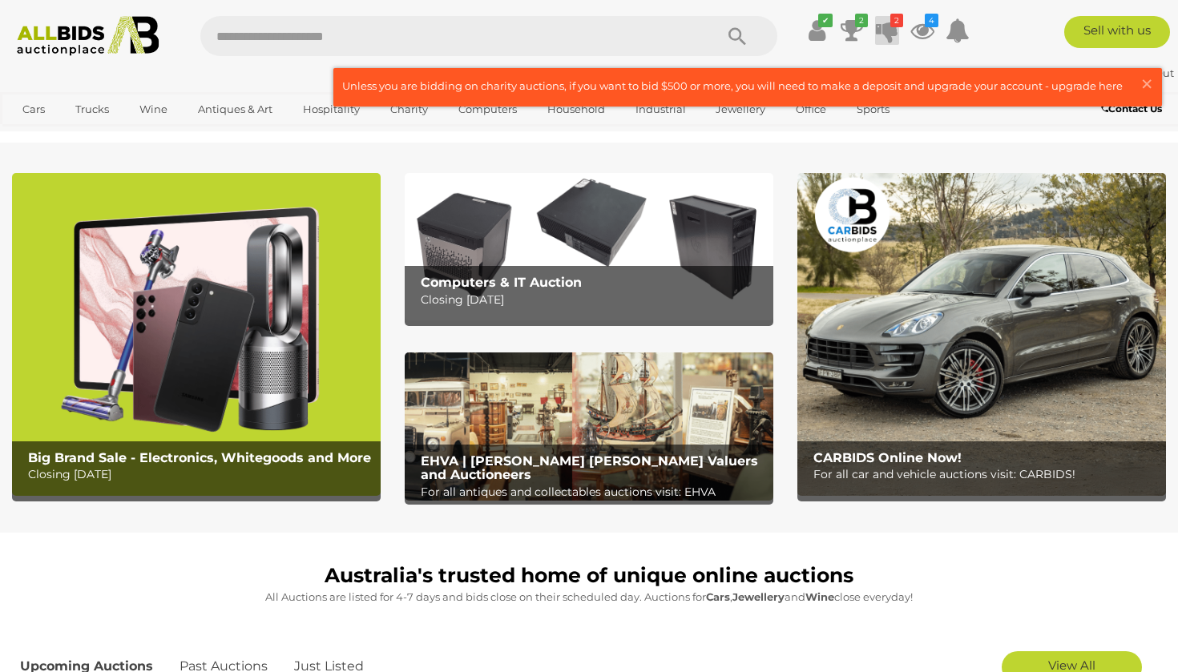
click at [888, 27] on icon at bounding box center [887, 30] width 22 height 29
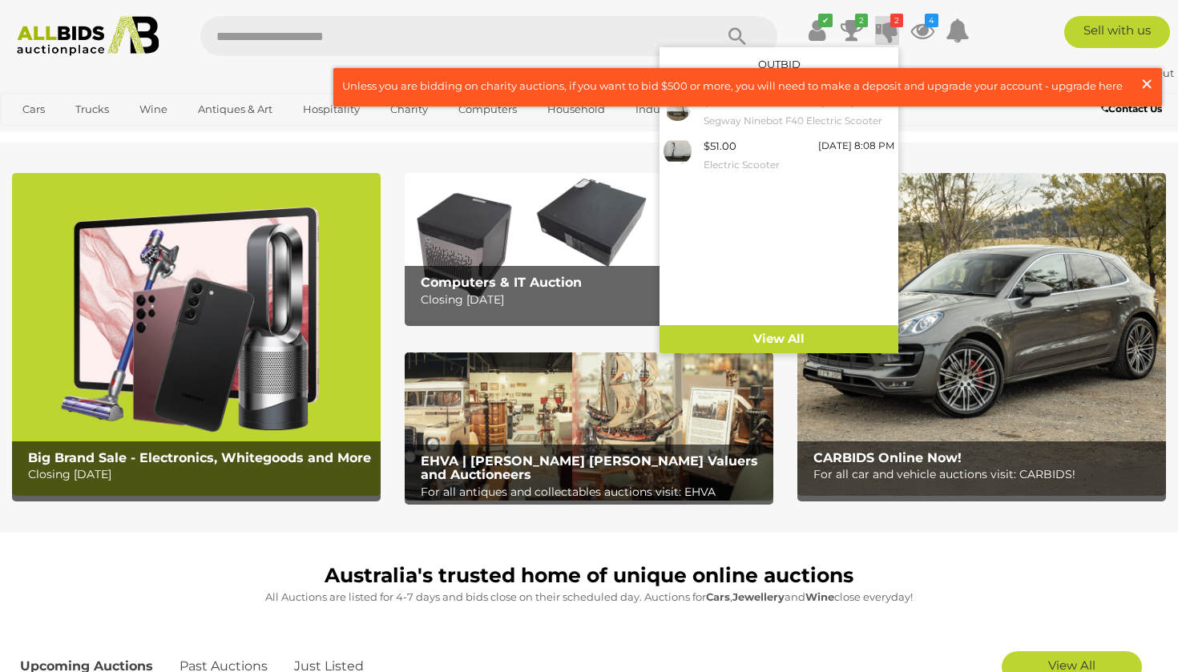
click at [1148, 80] on span "×" at bounding box center [1147, 83] width 14 height 31
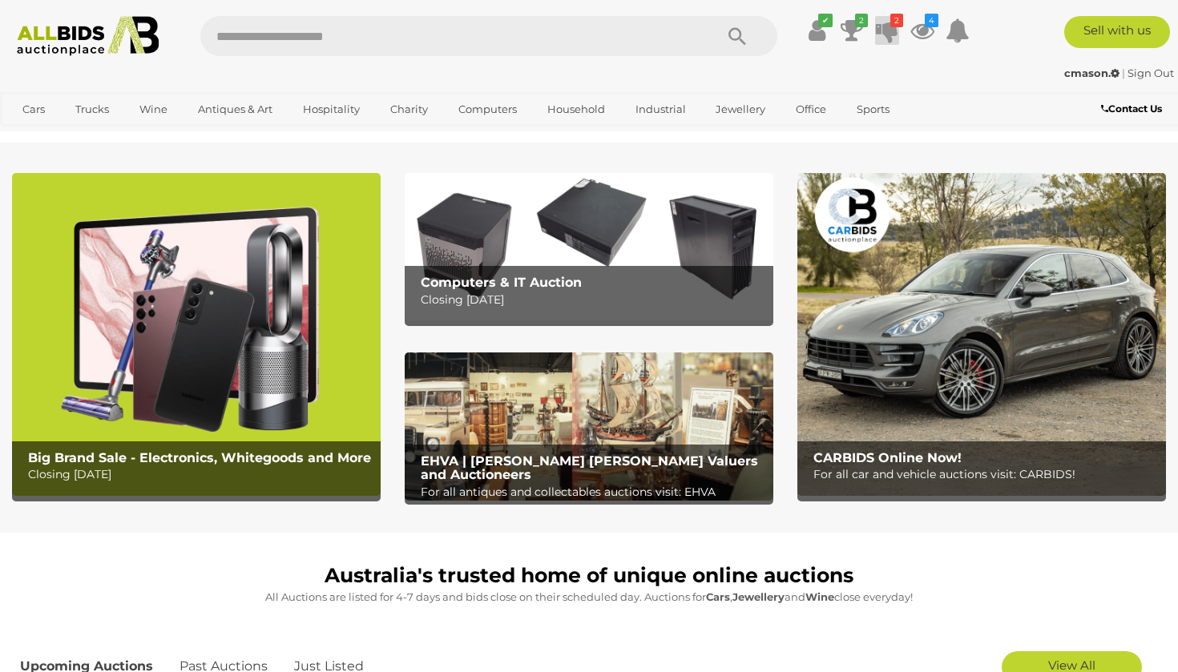
click at [894, 26] on icon "2" at bounding box center [896, 21] width 13 height 14
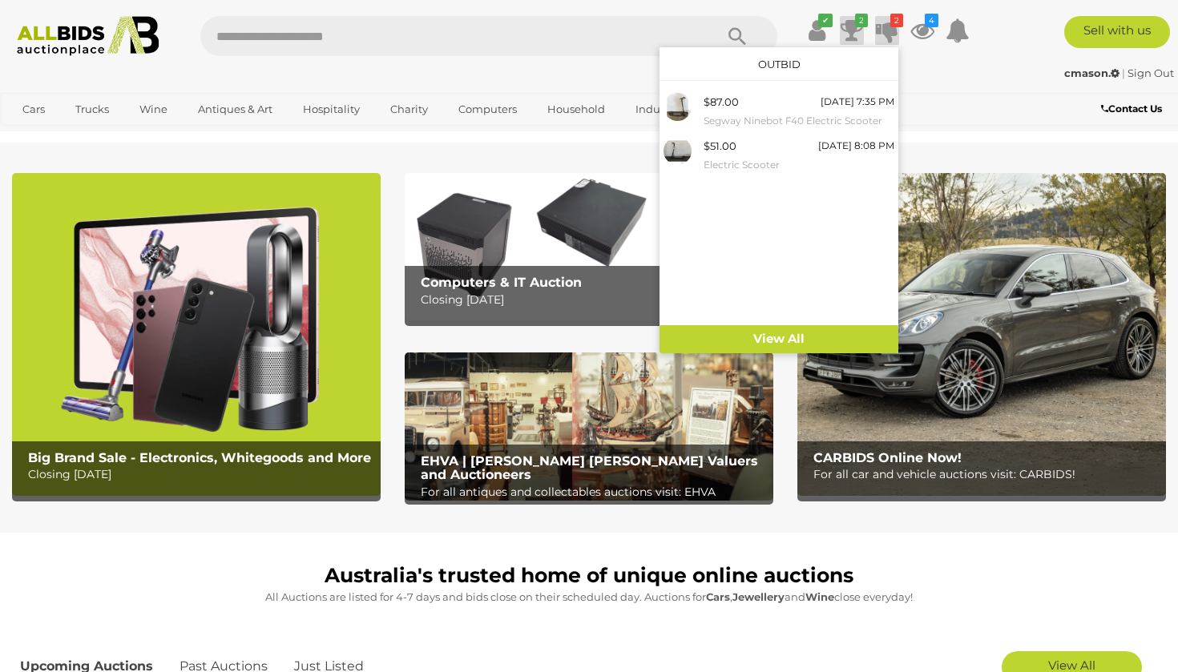
click at [845, 28] on icon at bounding box center [852, 30] width 22 height 29
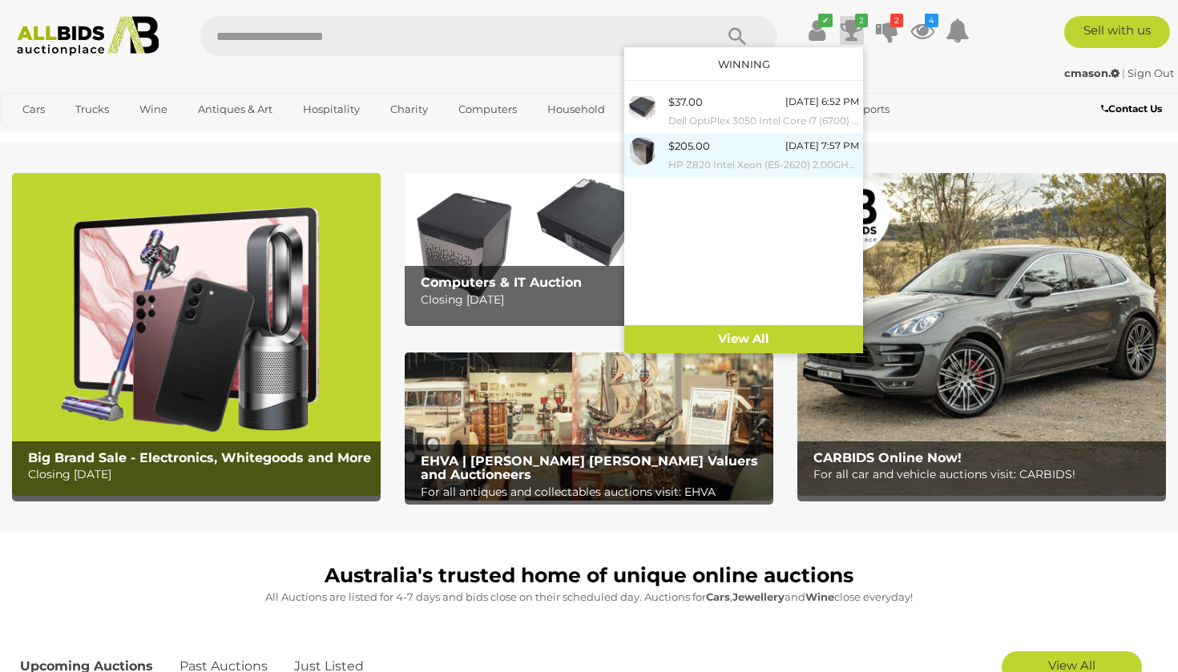
click at [795, 151] on div "[DATE] 7:57 PM" at bounding box center [822, 146] width 74 height 18
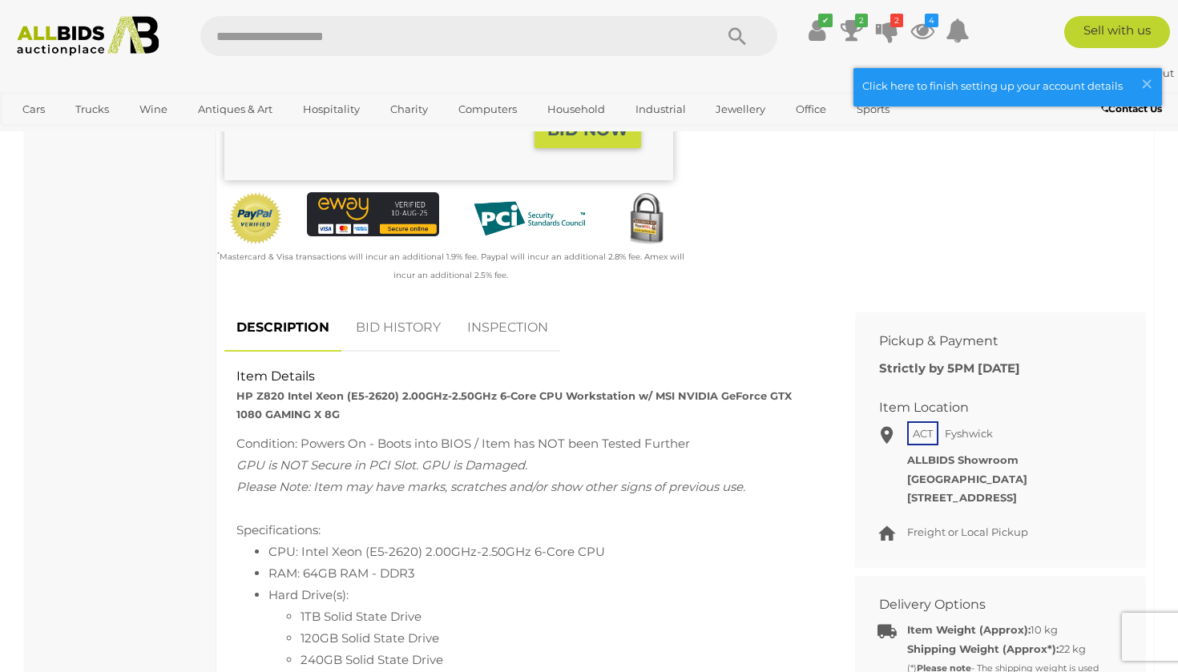
scroll to position [506, 0]
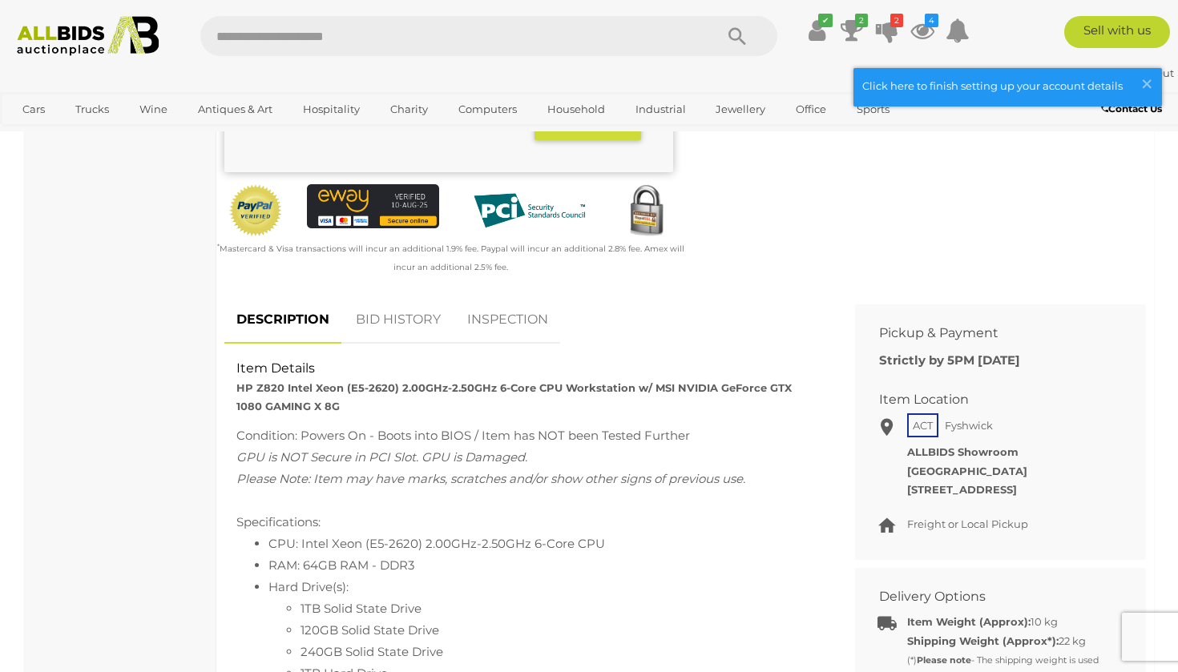
click at [404, 303] on link "BID HISTORY" at bounding box center [398, 320] width 109 height 47
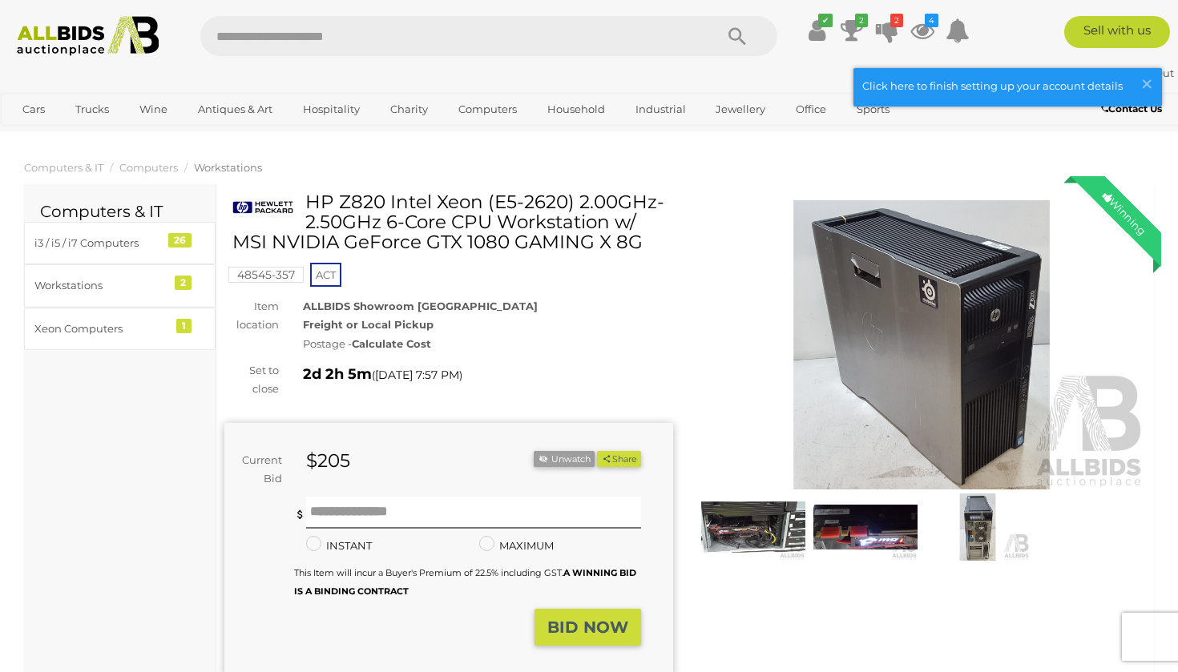
scroll to position [0, 0]
click at [878, 27] on icon at bounding box center [887, 30] width 22 height 29
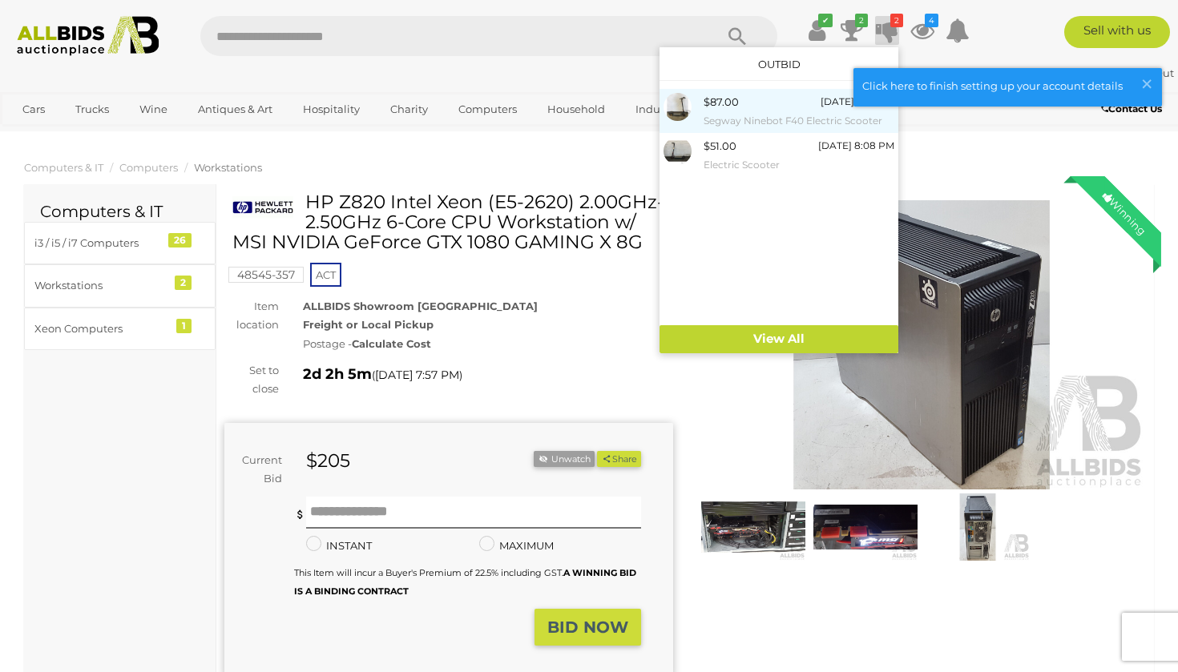
click at [716, 103] on div "$87.00" at bounding box center [721, 102] width 35 height 18
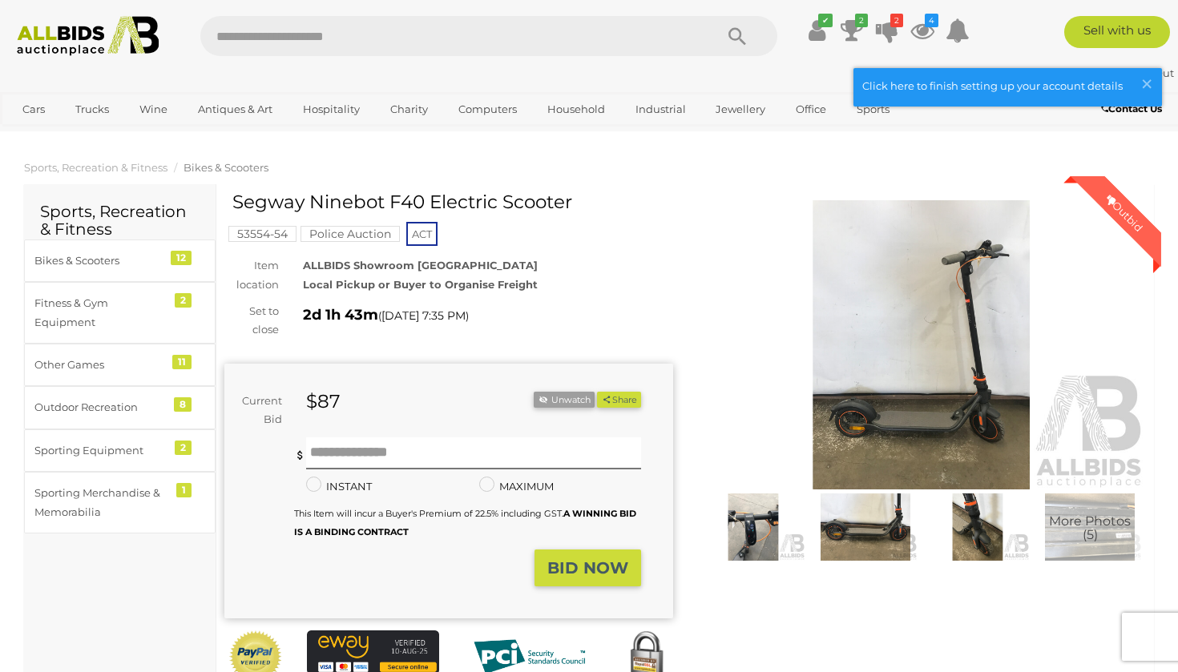
click at [1067, 535] on span "More Photos (5)" at bounding box center [1090, 529] width 82 height 28
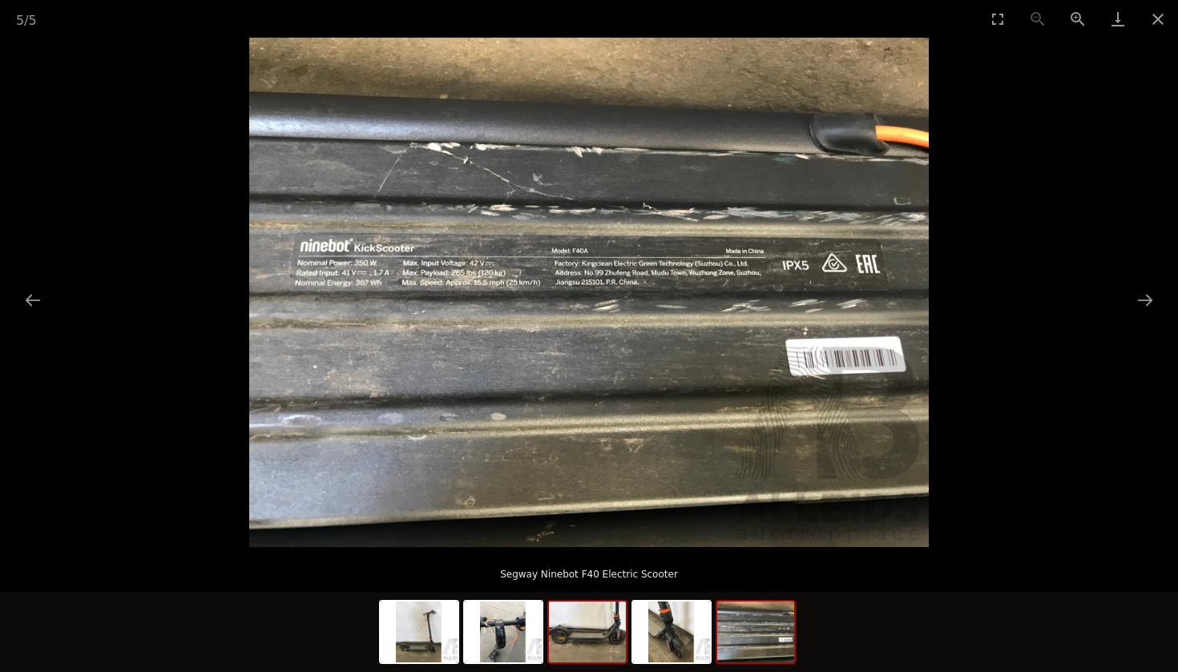
click at [595, 659] on img at bounding box center [587, 632] width 77 height 61
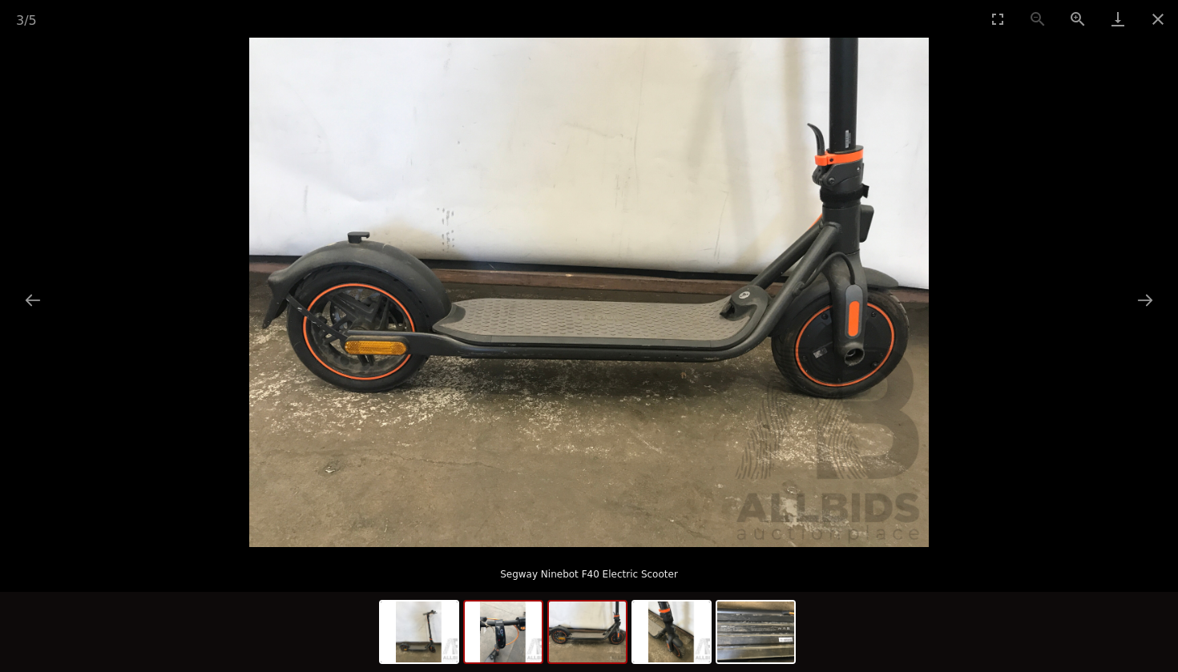
click at [487, 612] on img at bounding box center [503, 632] width 77 height 61
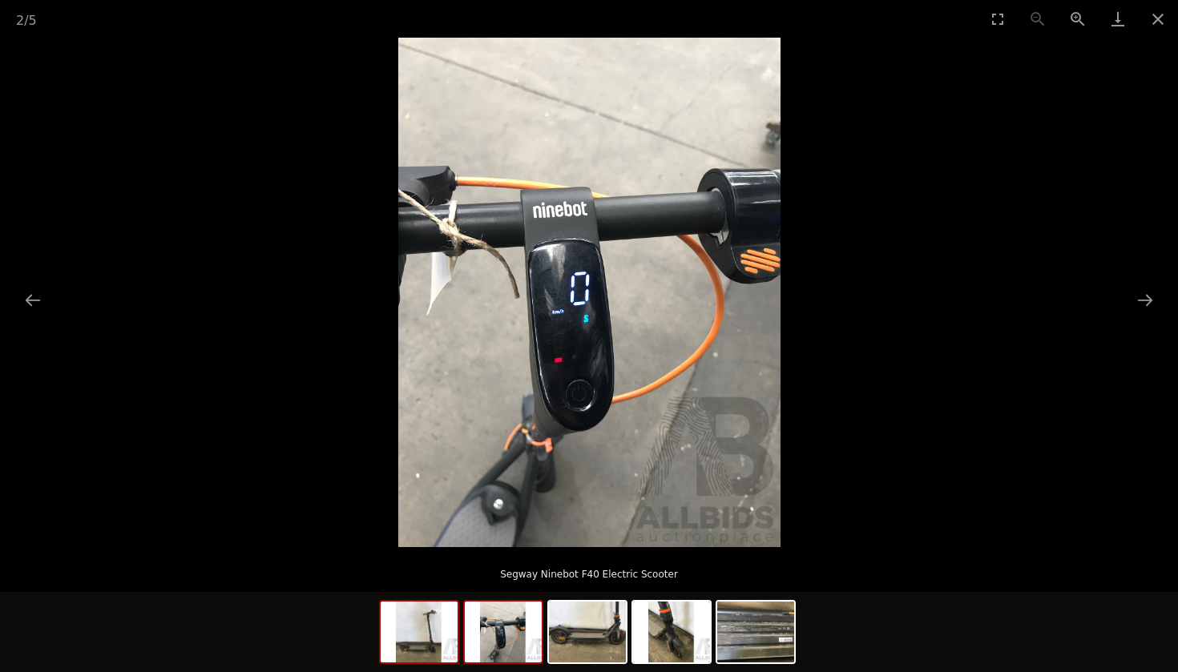
click at [426, 644] on img at bounding box center [419, 632] width 77 height 61
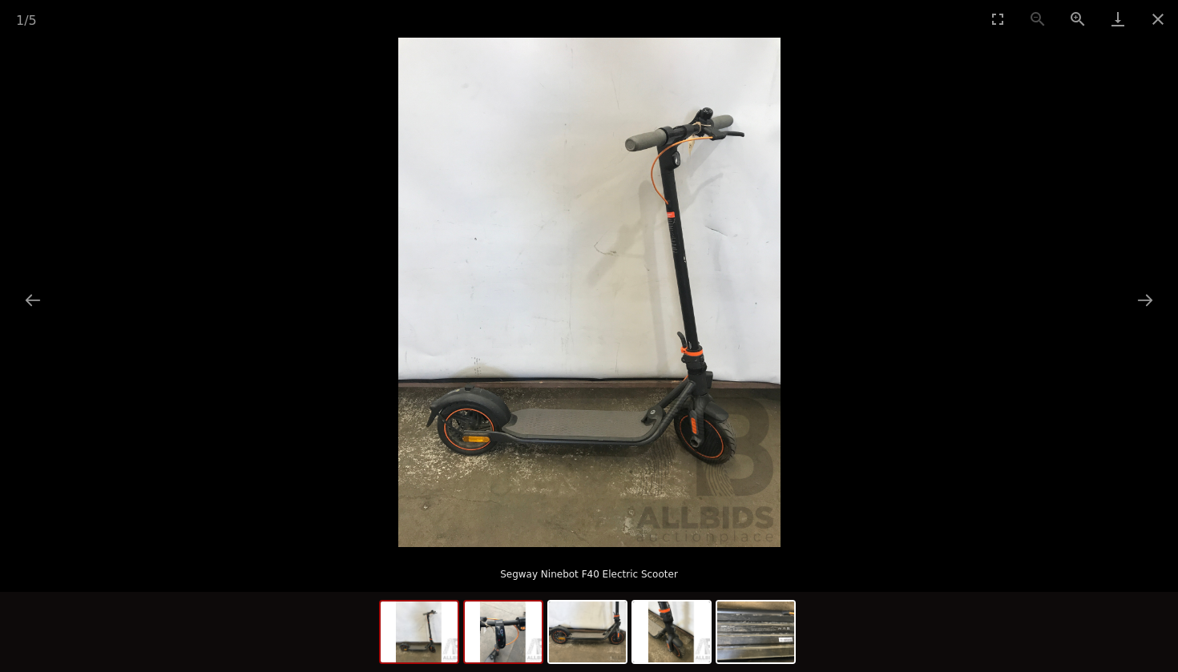
click at [526, 632] on img at bounding box center [503, 632] width 77 height 61
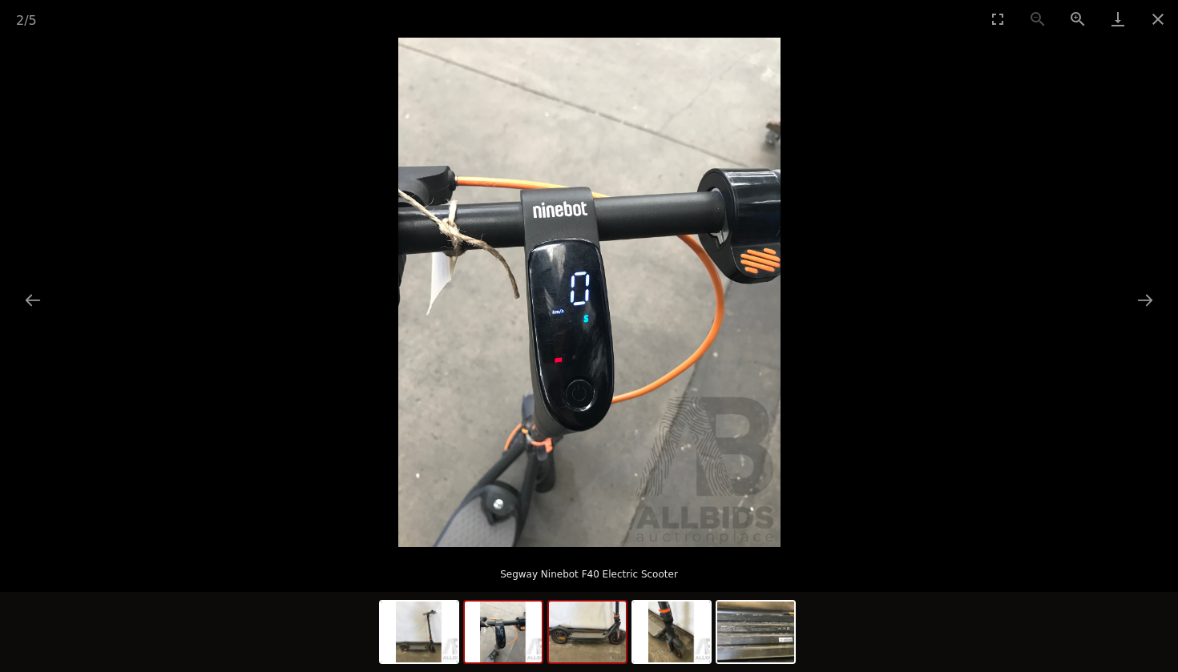
click at [583, 633] on img at bounding box center [587, 632] width 77 height 61
click at [678, 622] on img at bounding box center [671, 632] width 77 height 61
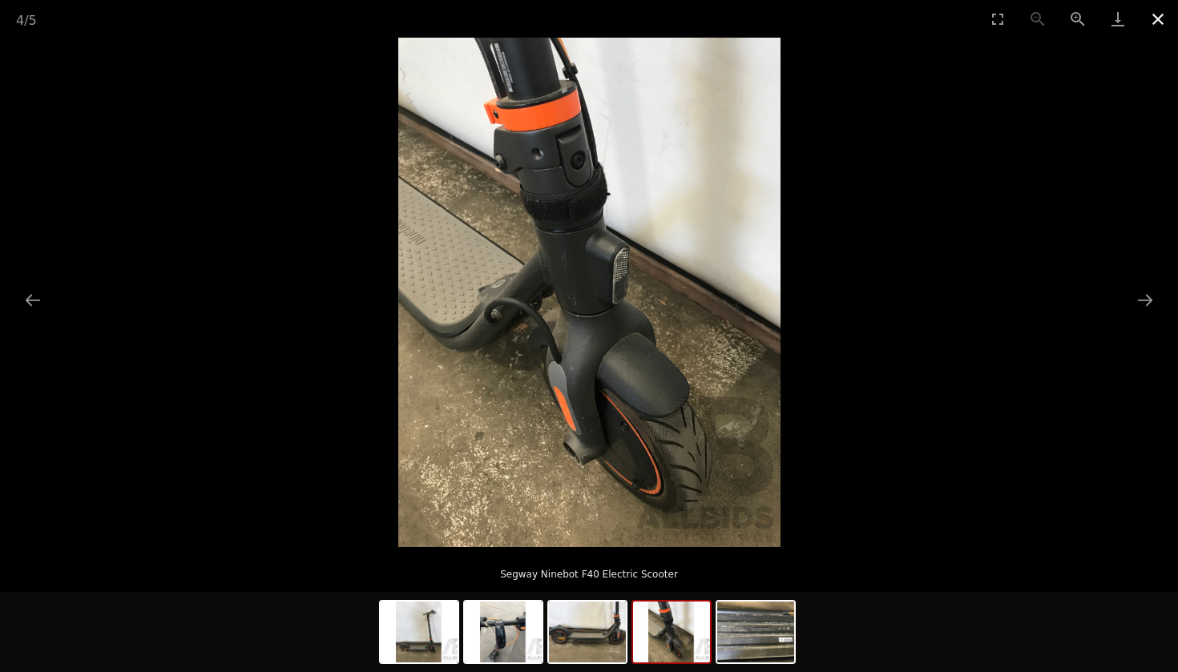
click at [1152, 18] on button "Close gallery" at bounding box center [1158, 19] width 40 height 38
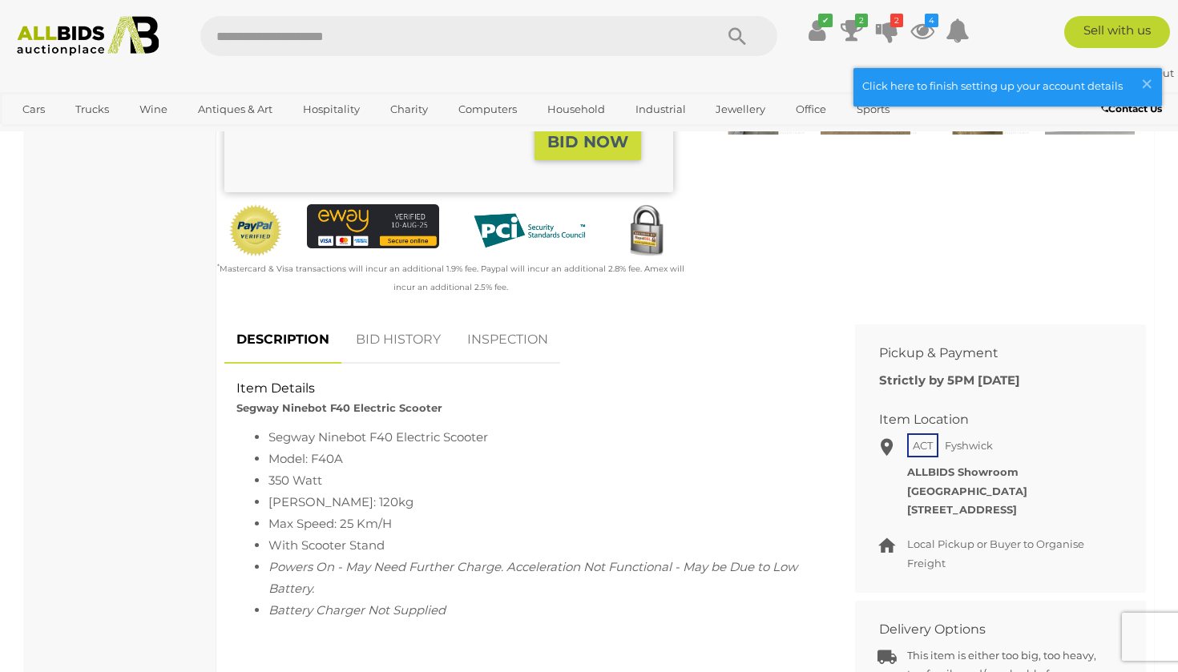
scroll to position [434, 0]
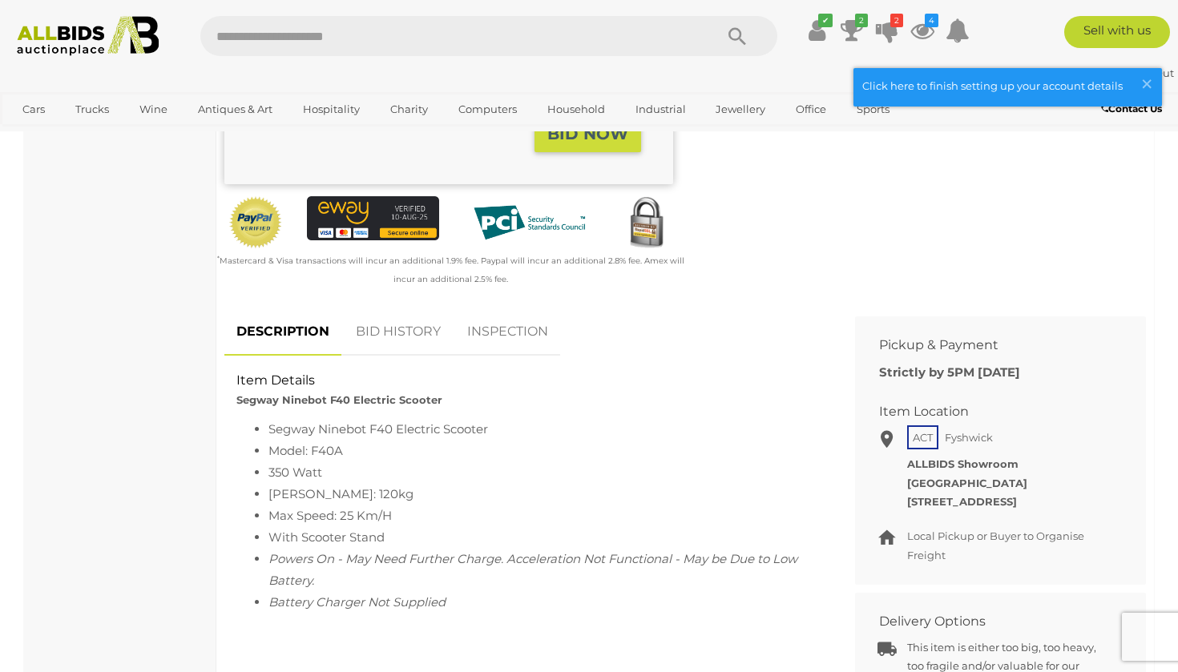
click at [386, 338] on link "BID HISTORY" at bounding box center [398, 332] width 109 height 47
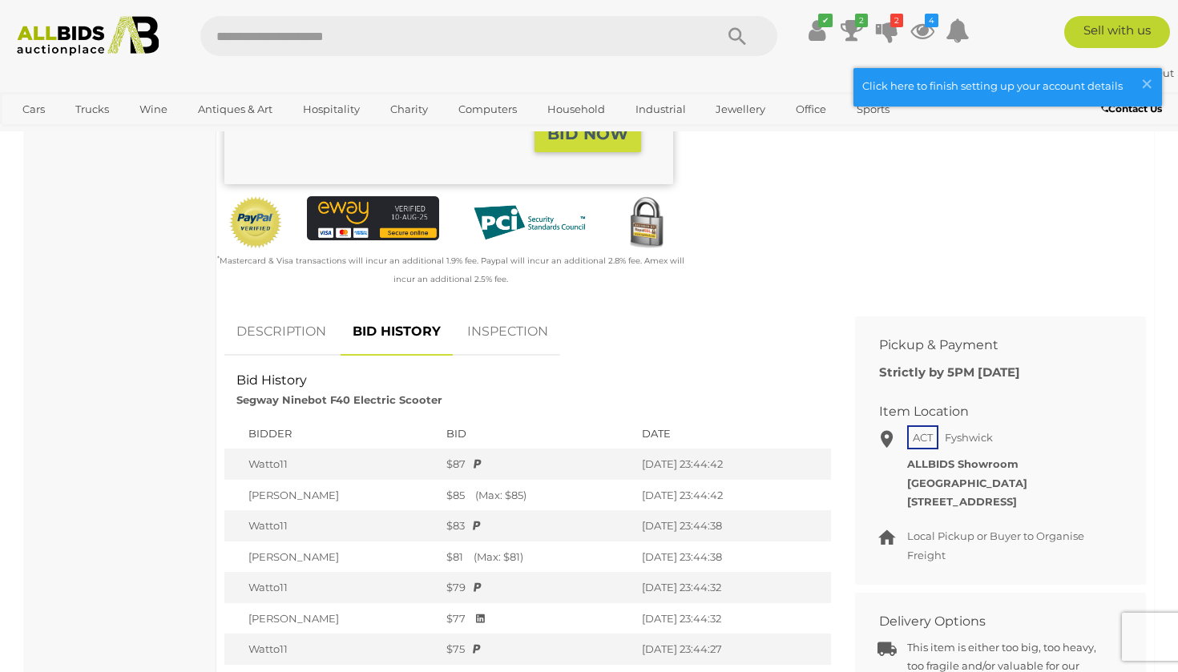
click at [259, 347] on link "DESCRIPTION" at bounding box center [281, 332] width 114 height 47
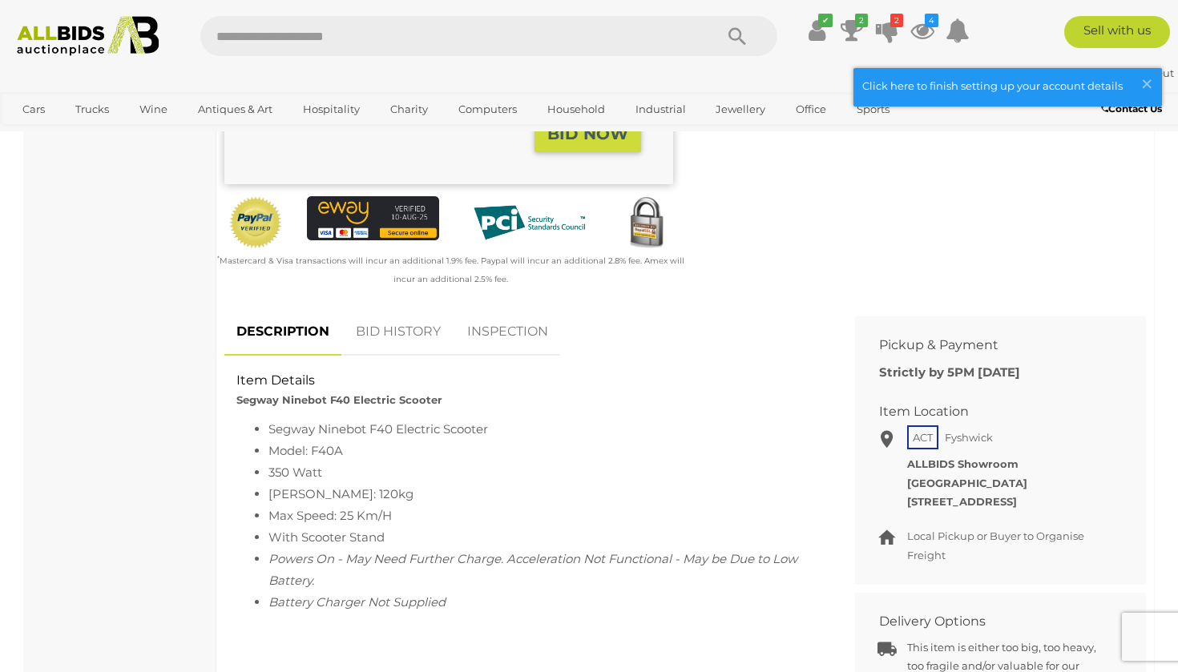
click at [283, 338] on link "DESCRIPTION" at bounding box center [282, 332] width 117 height 47
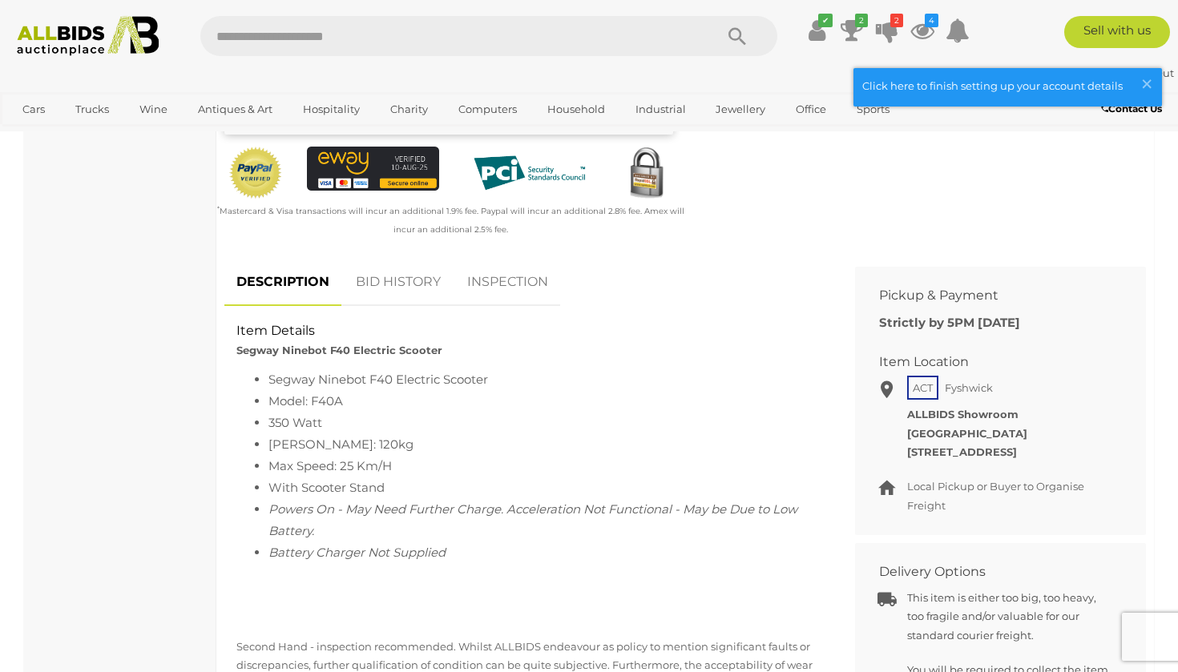
scroll to position [396, 0]
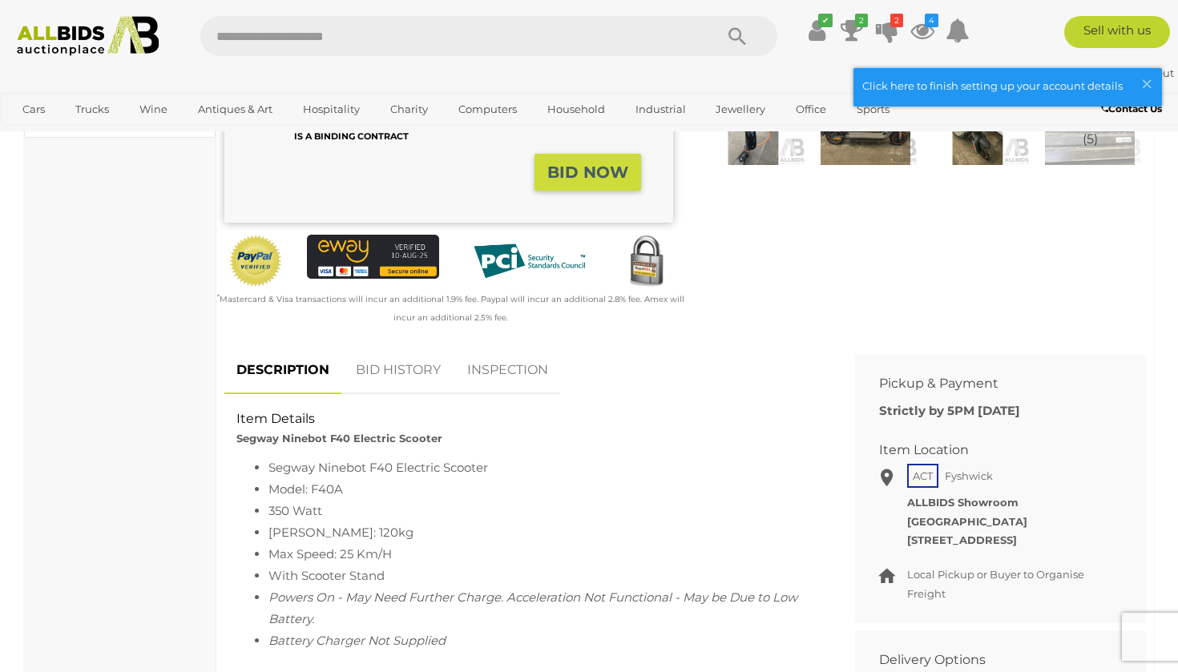
click at [414, 347] on link "BID HISTORY" at bounding box center [398, 370] width 109 height 47
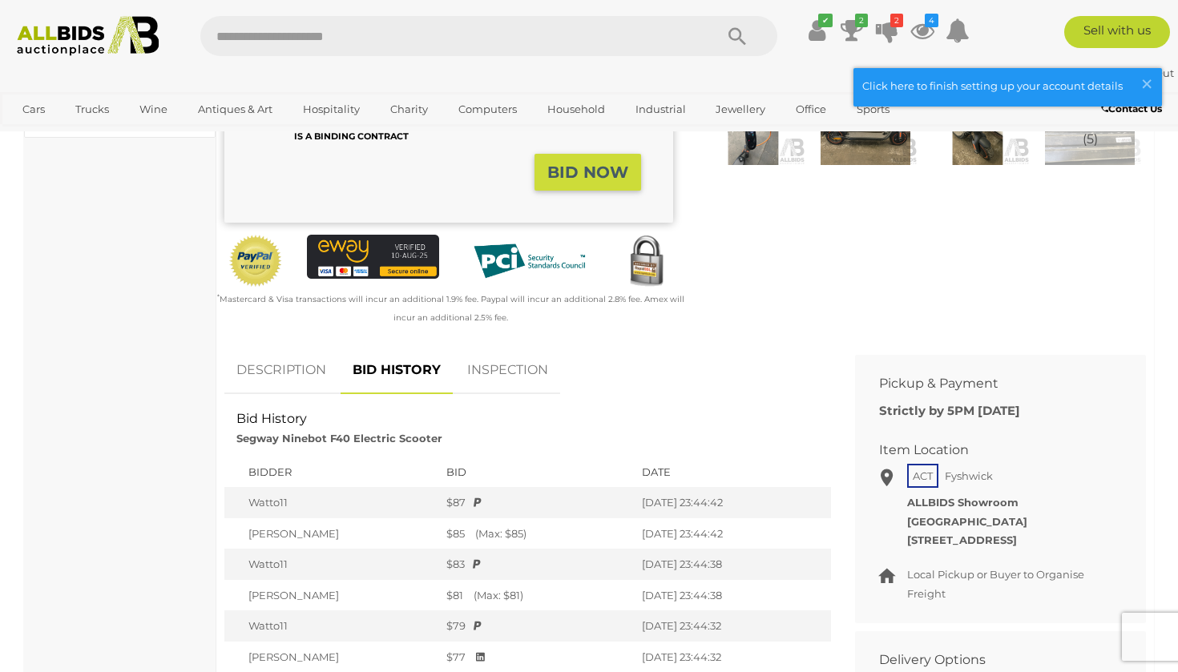
click at [493, 370] on link "INSPECTION" at bounding box center [507, 370] width 105 height 47
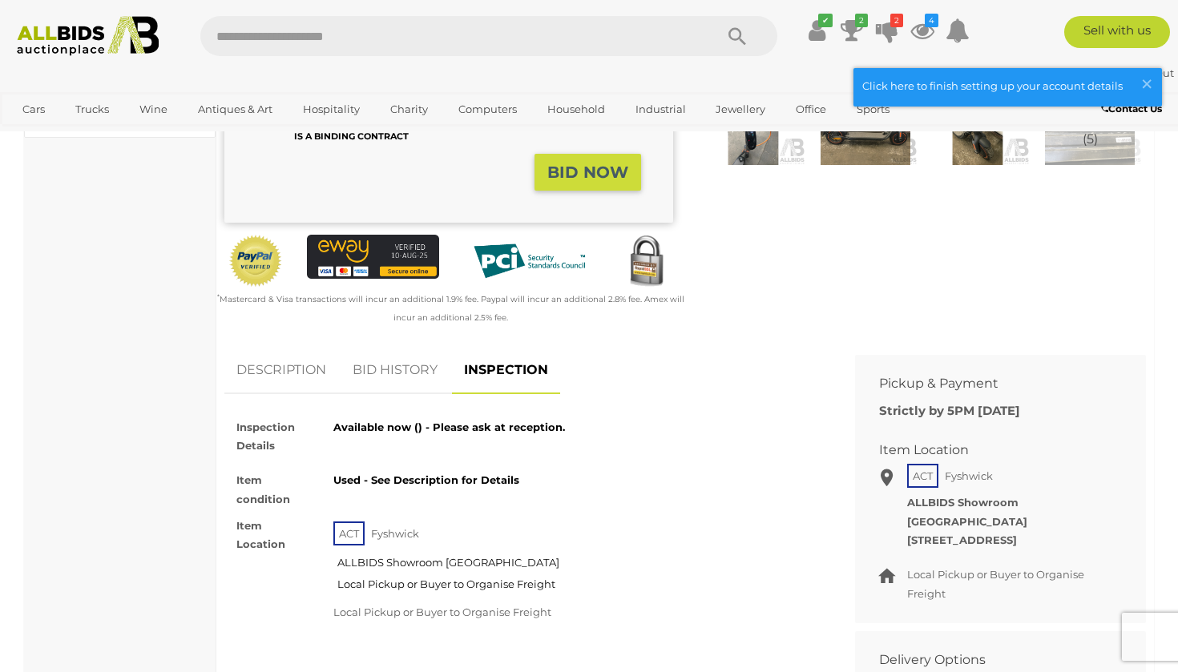
click at [400, 367] on link "BID HISTORY" at bounding box center [395, 370] width 109 height 47
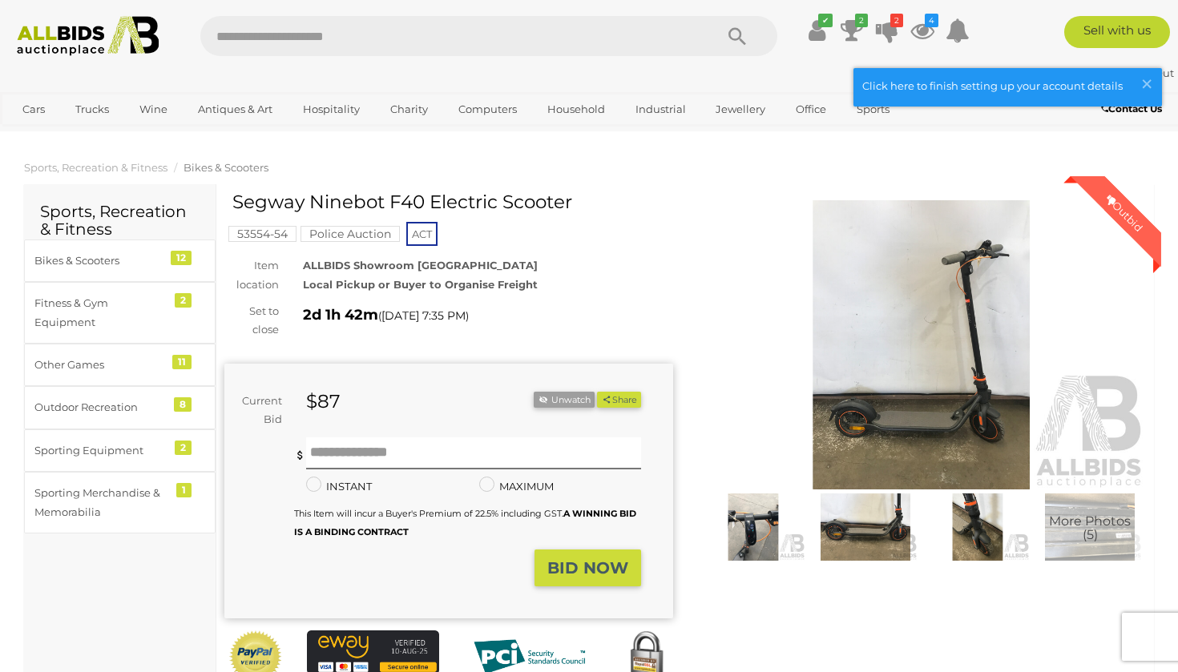
scroll to position [0, 0]
click at [115, 264] on div "Bikes & Scooters" at bounding box center [100, 261] width 132 height 18
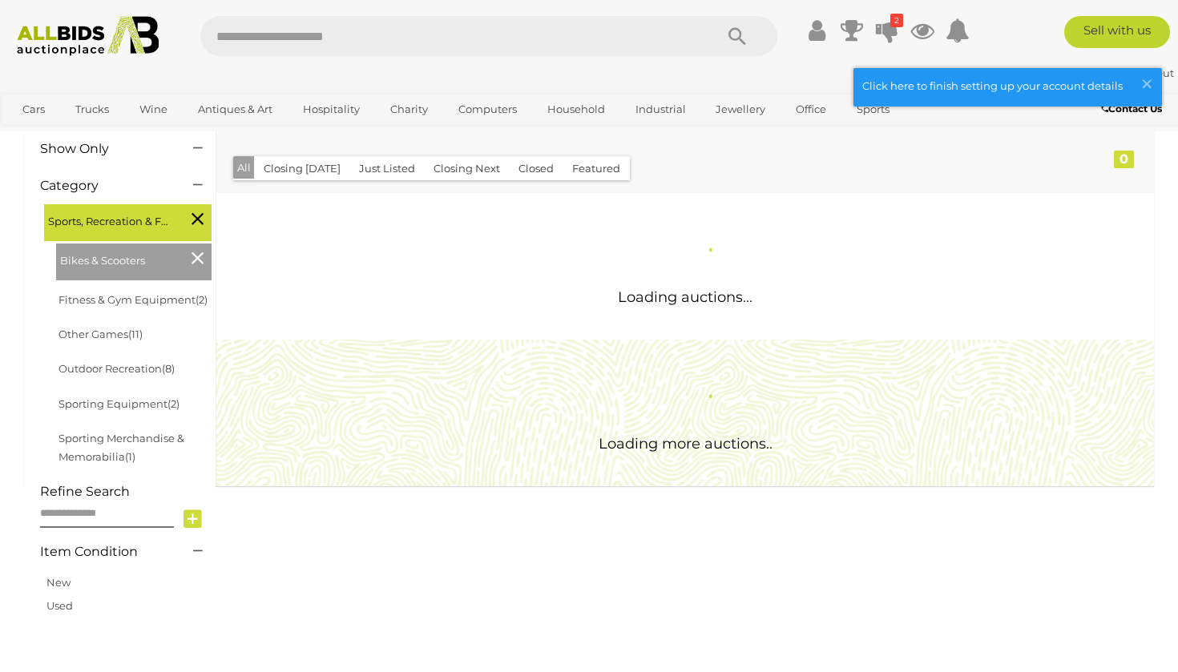
scroll to position [200, 1]
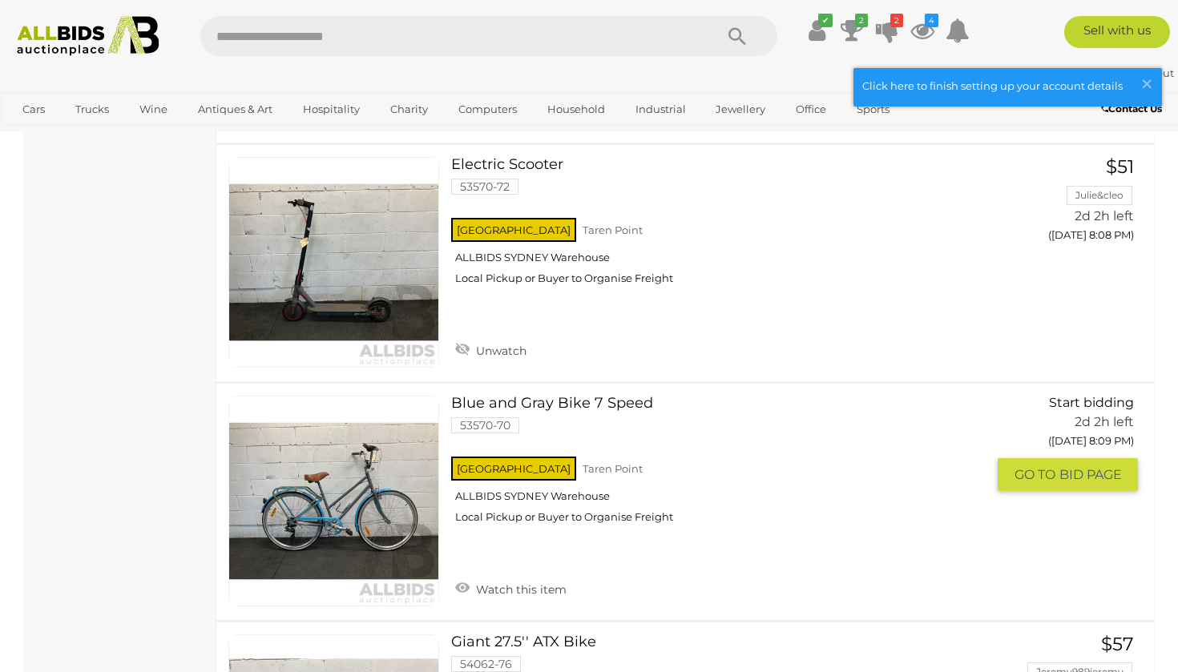
scroll to position [2183, 0]
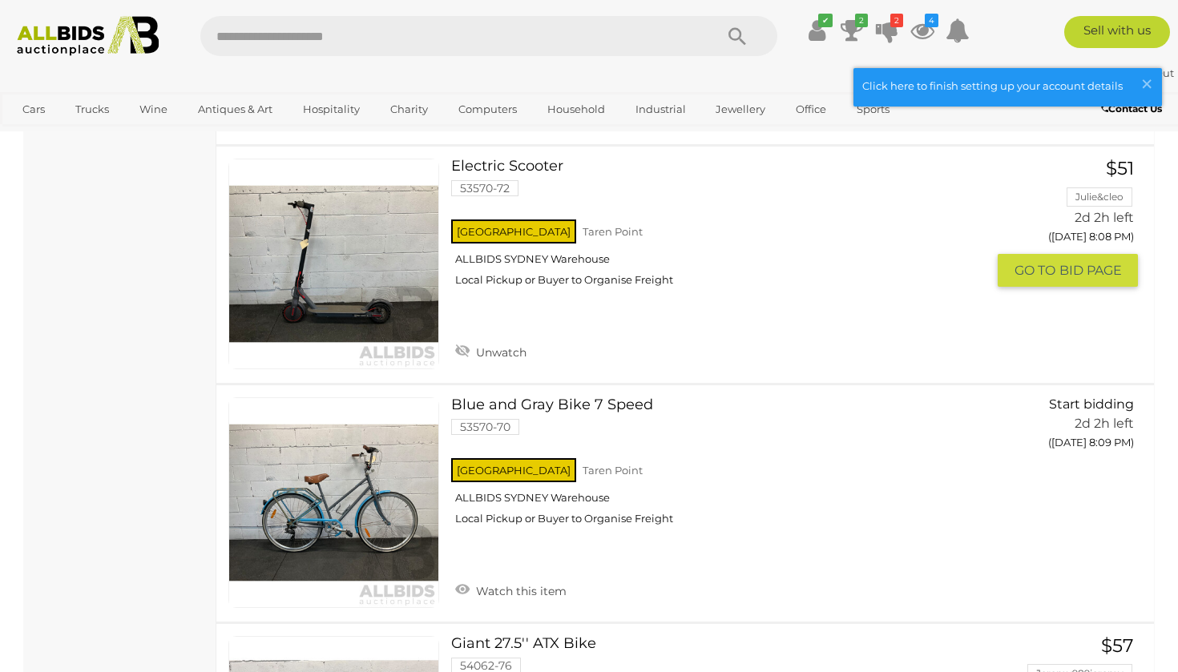
click at [353, 203] on link at bounding box center [333, 264] width 211 height 211
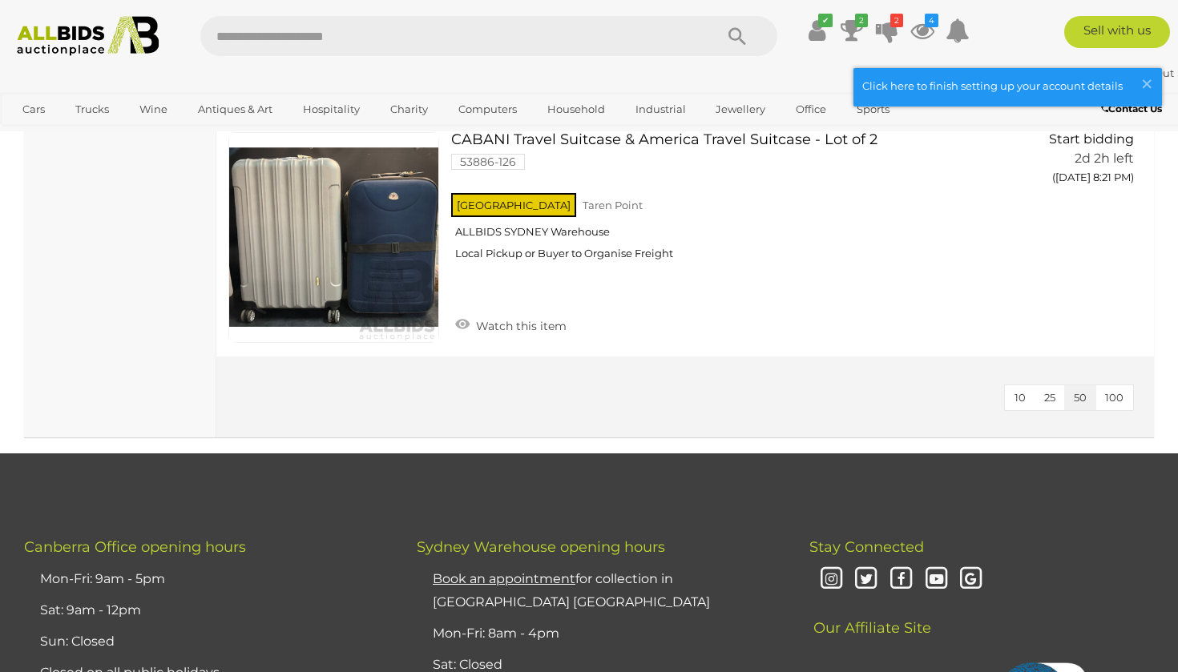
scroll to position [2929, 0]
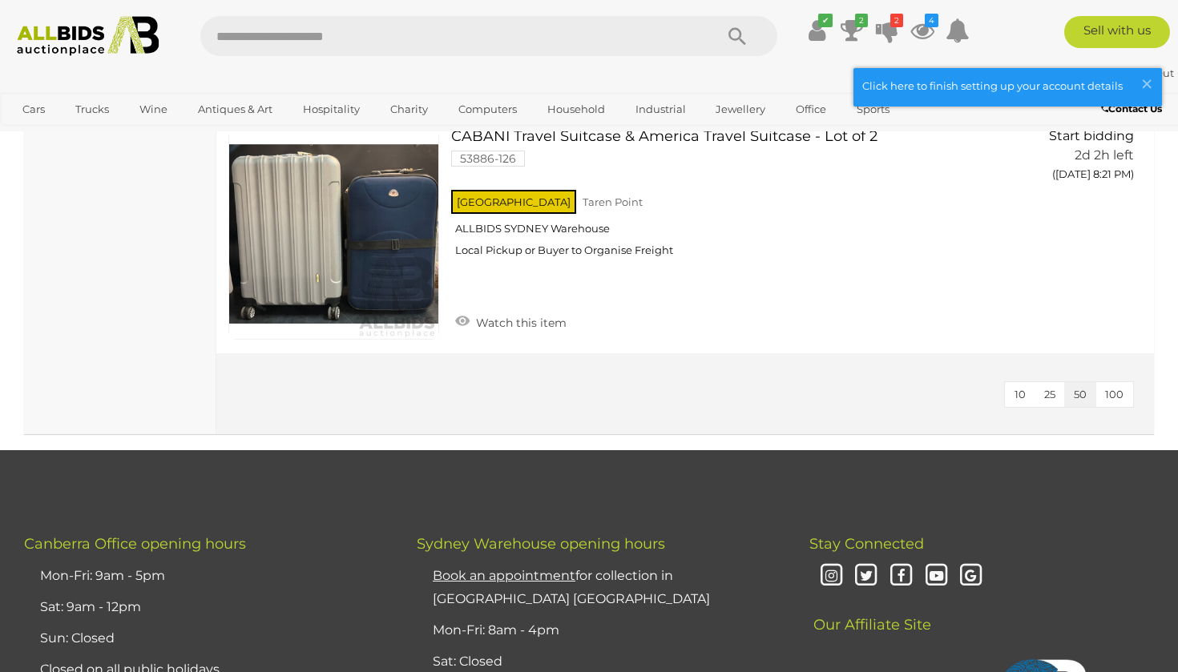
click at [84, 34] on img at bounding box center [88, 36] width 159 height 40
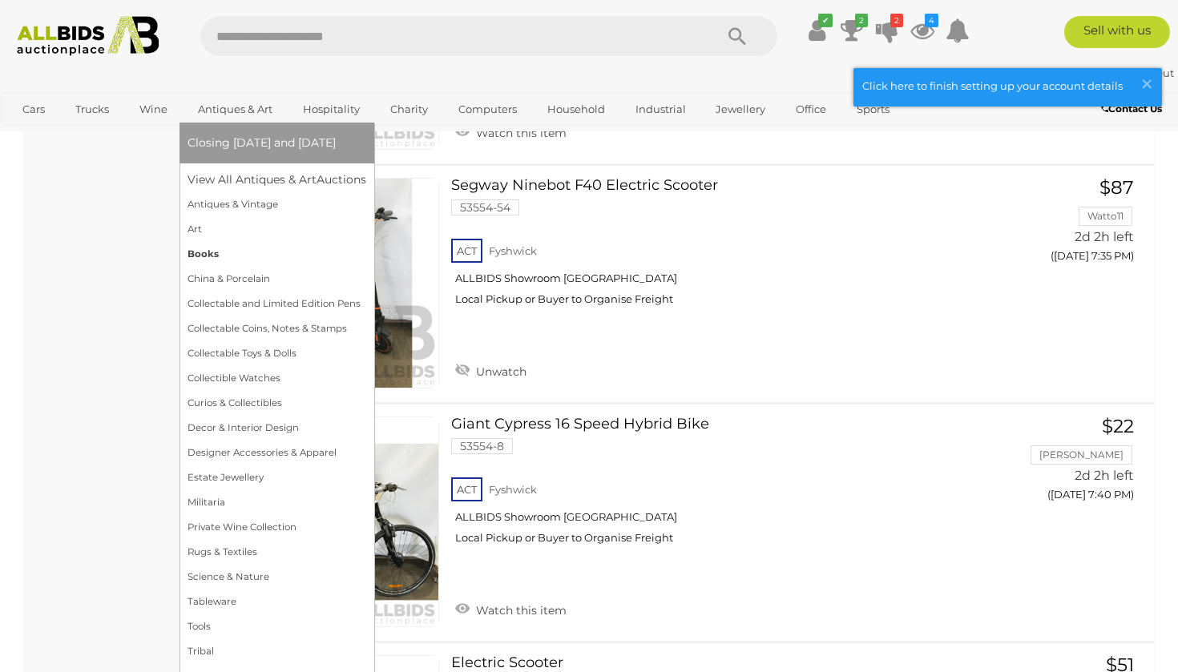
scroll to position [1391, 0]
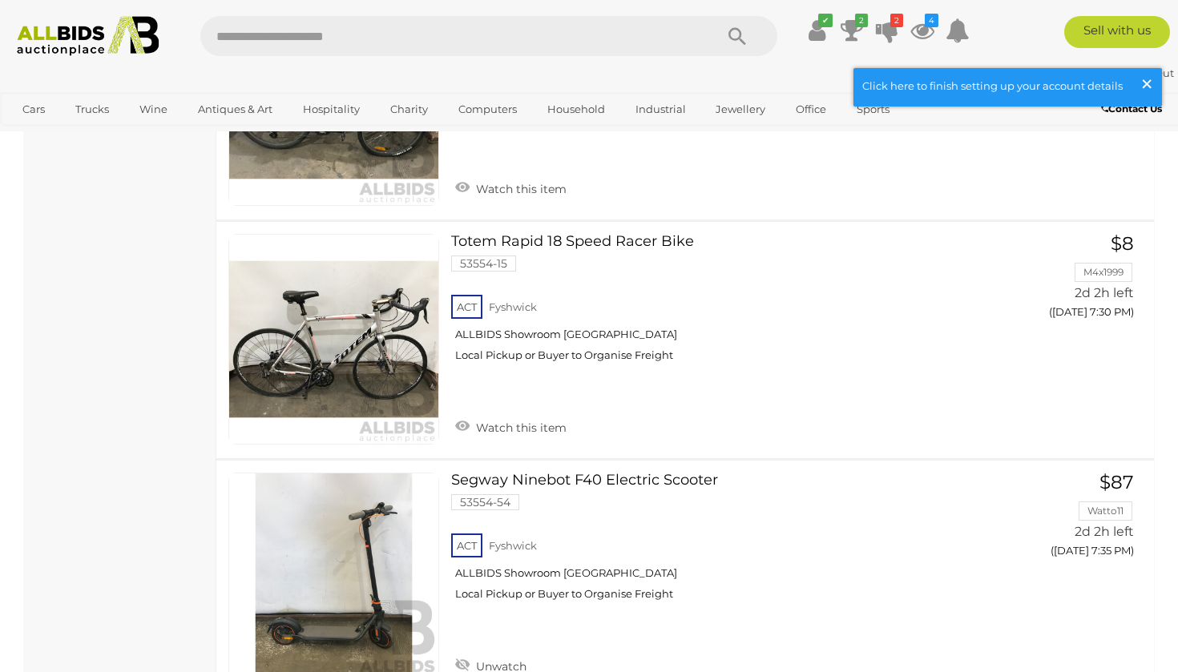
click at [1143, 90] on span "×" at bounding box center [1147, 83] width 14 height 31
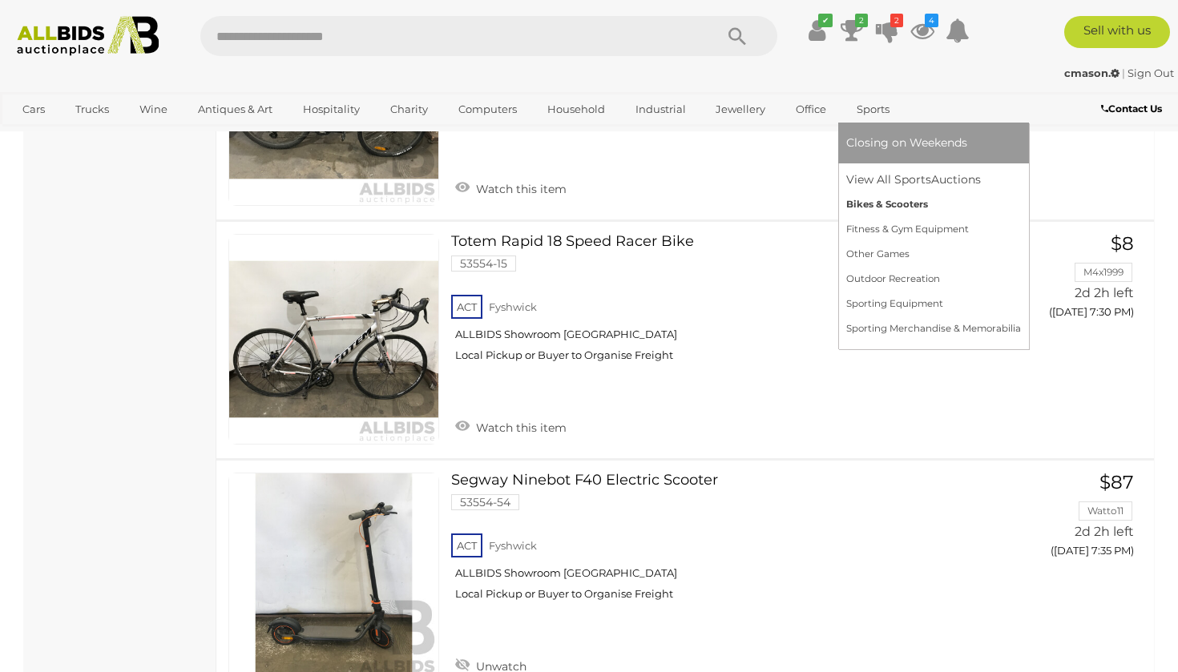
click at [882, 209] on link "Bikes & Scooters" at bounding box center [933, 204] width 175 height 25
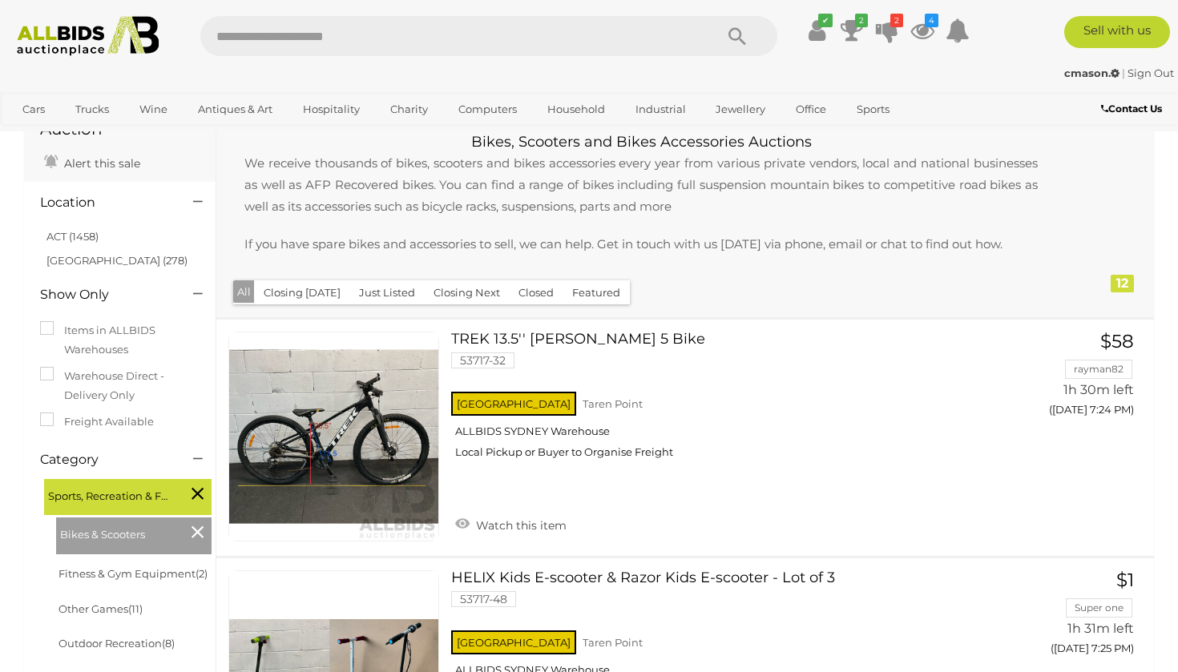
scroll to position [116, 0]
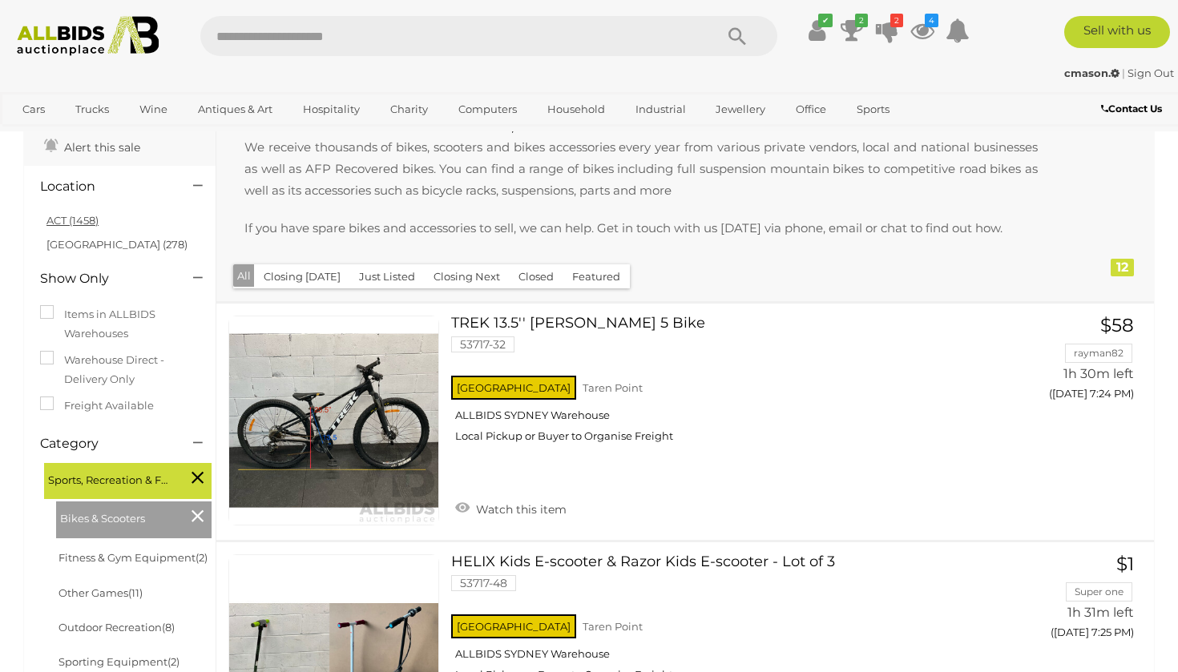
click at [74, 221] on link "ACT (1458)" at bounding box center [72, 220] width 52 height 13
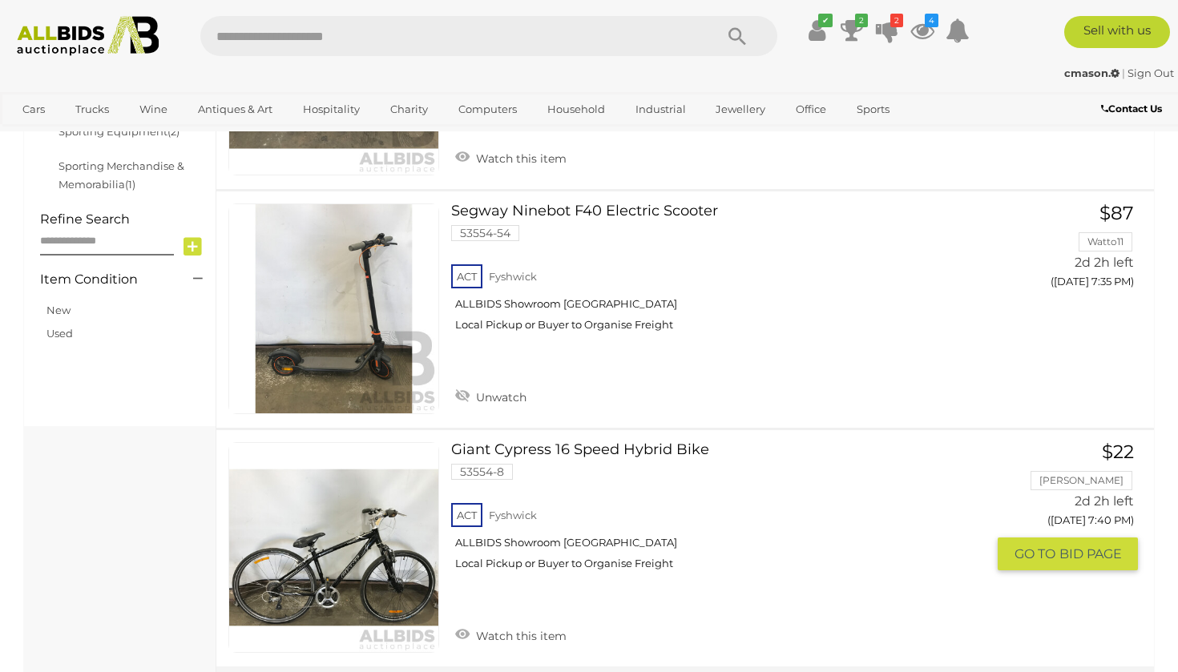
scroll to position [707, 0]
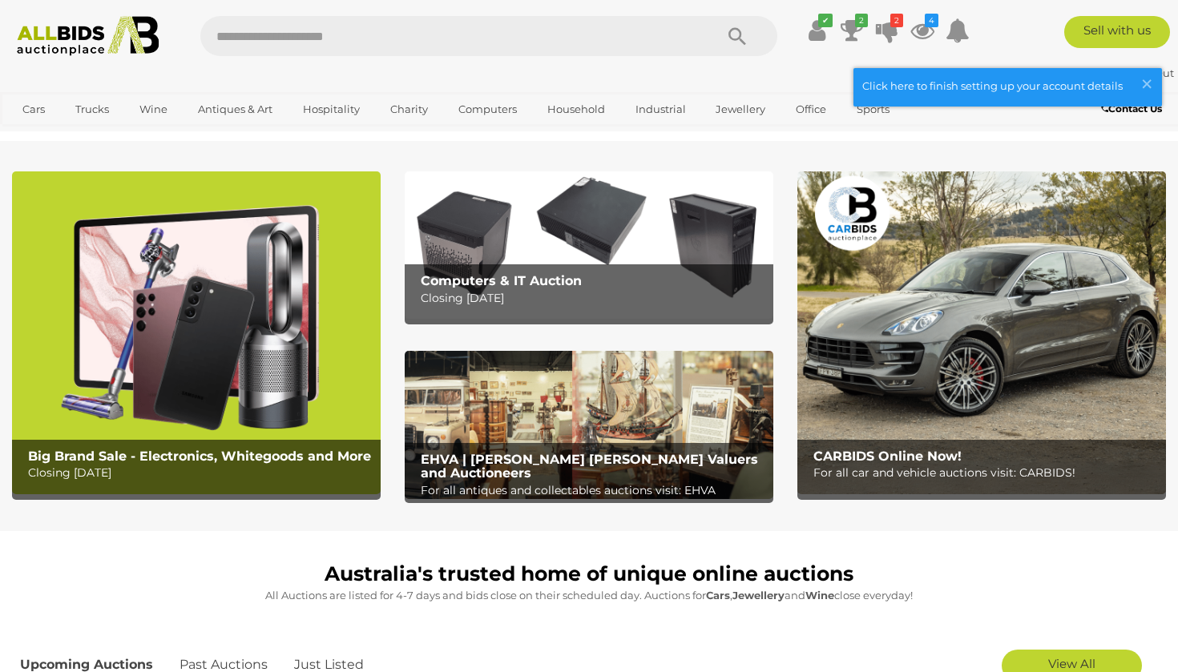
scroll to position [3, 0]
